Goal: Transaction & Acquisition: Subscribe to service/newsletter

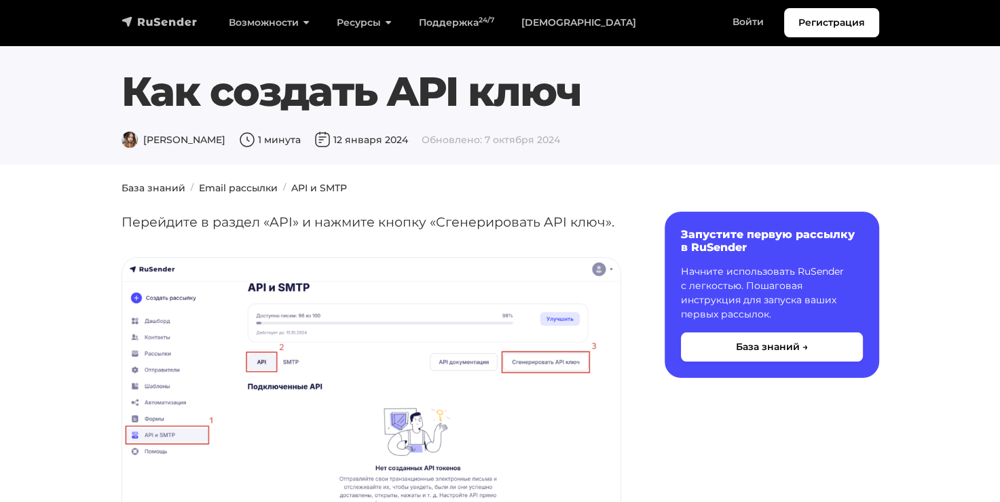
click at [163, 16] on img "navbar" at bounding box center [159, 22] width 76 height 14
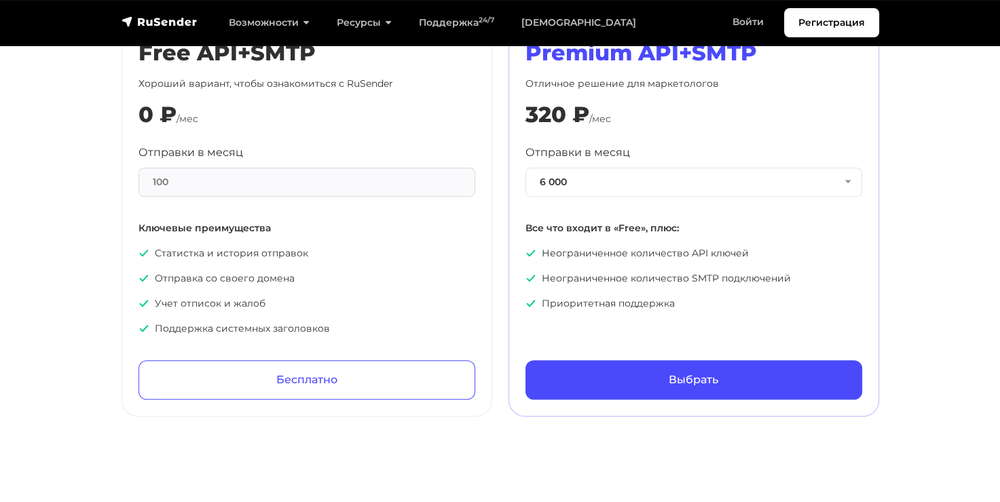
scroll to position [679, 0]
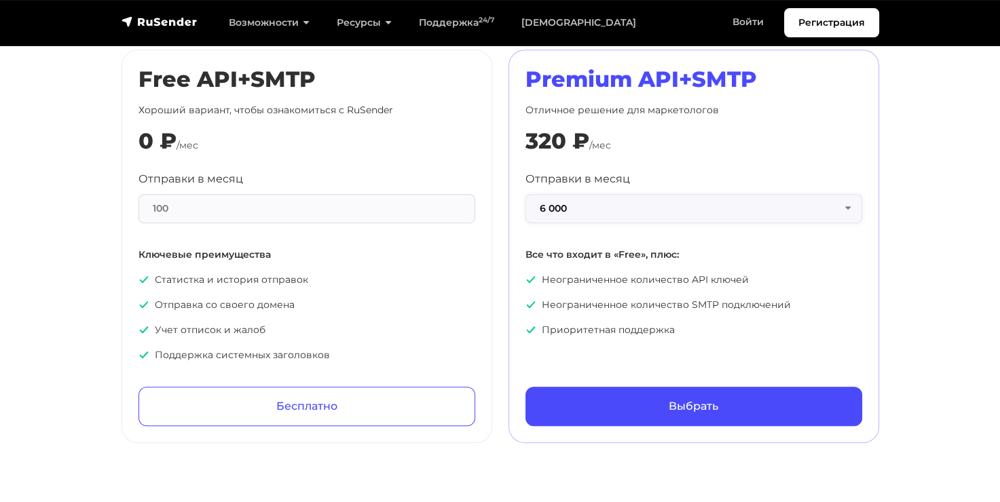
click at [700, 198] on button "6 000" at bounding box center [693, 208] width 337 height 29
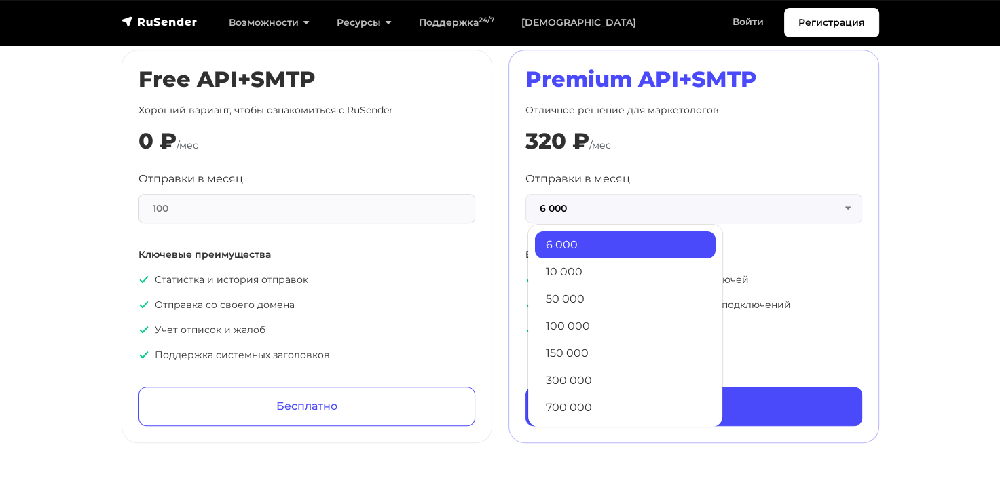
click at [681, 163] on div "Premium API+SMTP Отличное решение для маркетологов 320 ₽ /мес Отправки в месяц …" at bounding box center [693, 246] width 337 height 360
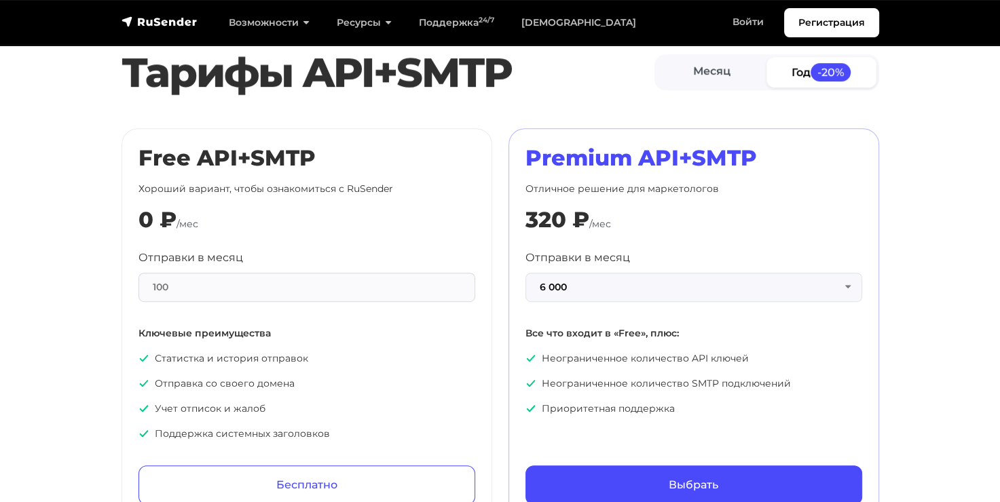
scroll to position [543, 0]
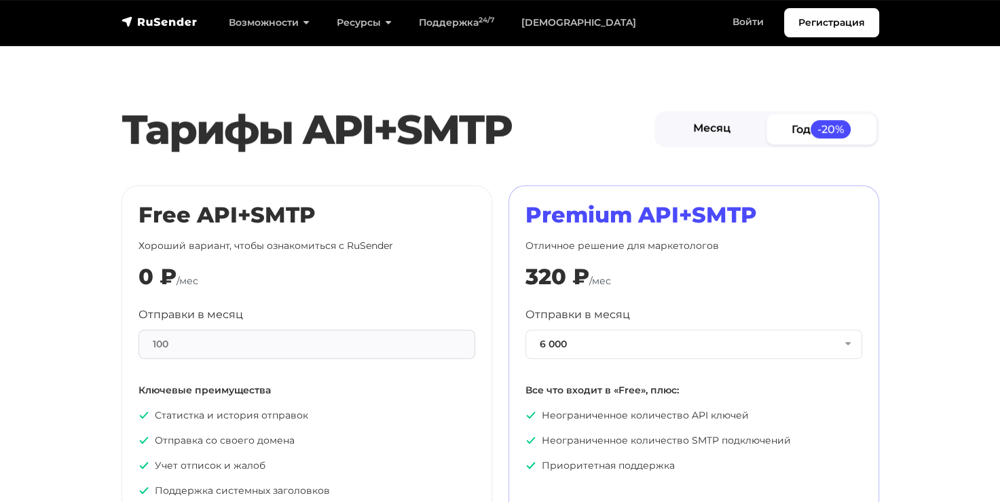
click at [738, 126] on link "Месяц" at bounding box center [712, 129] width 110 height 31
click at [812, 139] on link "Год -20%" at bounding box center [821, 129] width 110 height 31
click at [383, 142] on h2 "Тарифы API+SMTP" at bounding box center [387, 129] width 533 height 49
click at [668, 214] on h2 "Premium API+SMTP" at bounding box center [693, 215] width 337 height 26
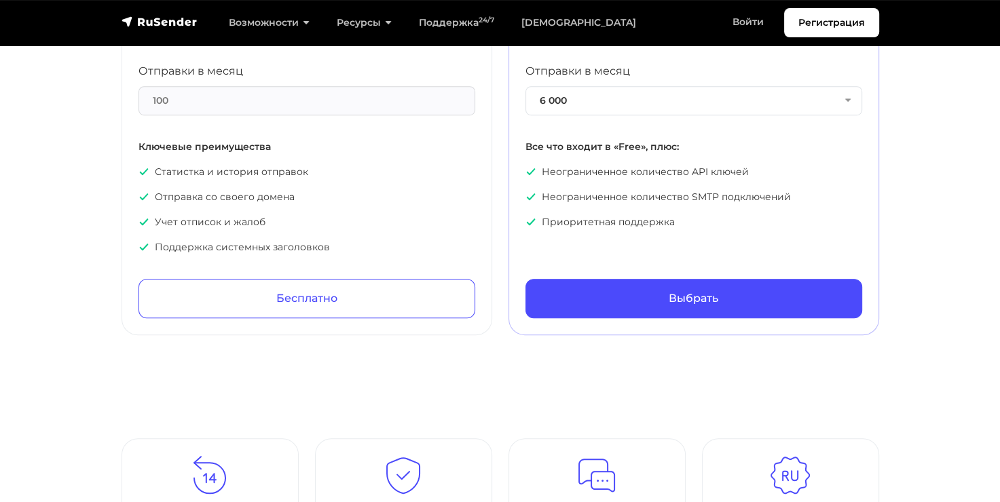
scroll to position [882, 0]
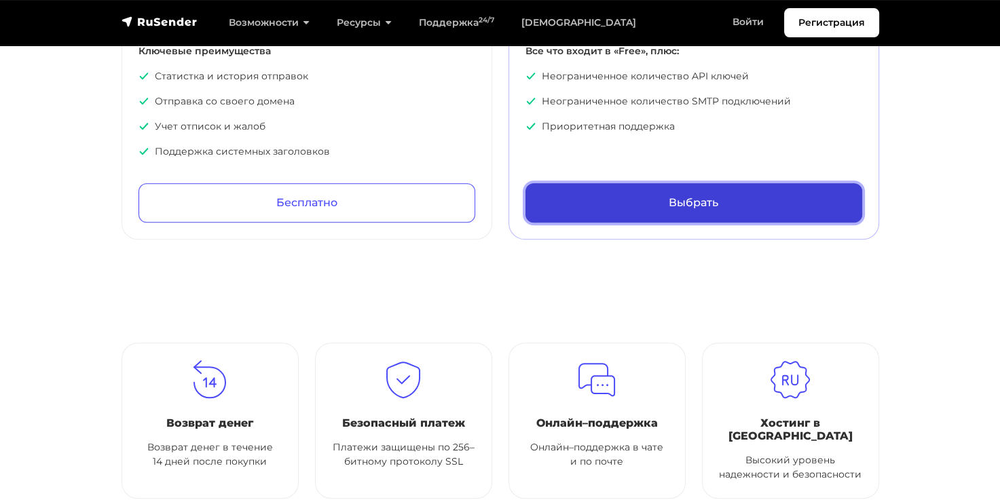
click at [730, 211] on link "Выбрать" at bounding box center [693, 202] width 337 height 39
